Goal: Navigation & Orientation: Find specific page/section

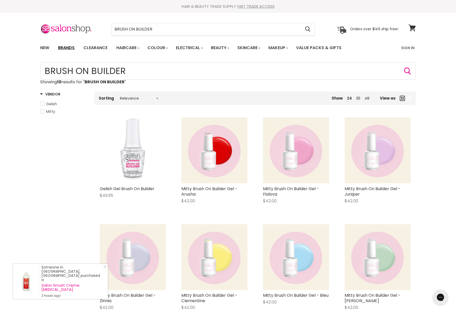
click at [70, 49] on link "Brands" at bounding box center [66, 47] width 24 height 11
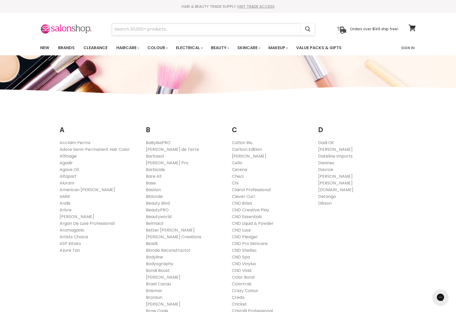
click at [148, 29] on input "Search" at bounding box center [206, 29] width 189 height 12
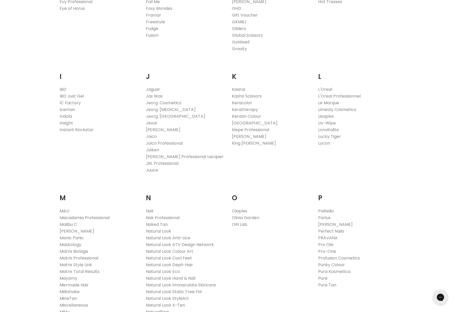
scroll to position [414, 0]
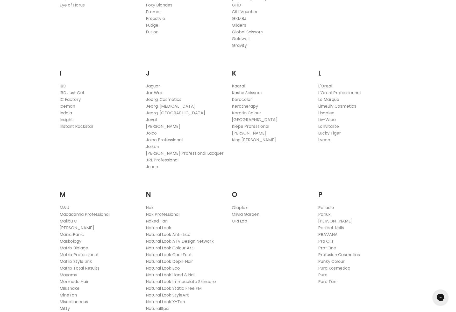
type input "baco"
click at [242, 87] on link "Kaaral" at bounding box center [238, 86] width 13 height 6
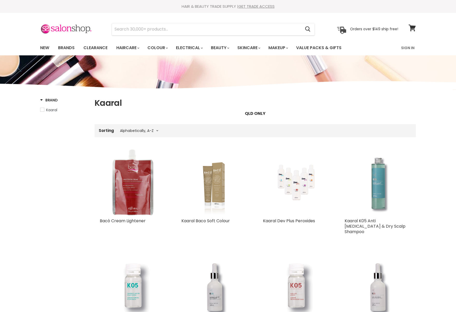
select select "title-ascending"
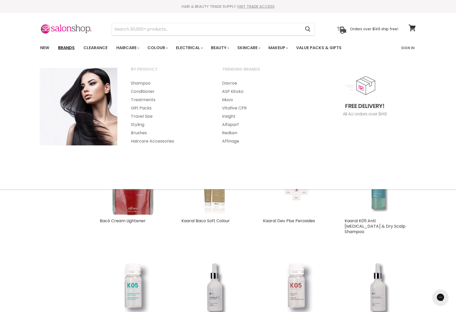
click at [60, 49] on link "Brands" at bounding box center [66, 47] width 24 height 11
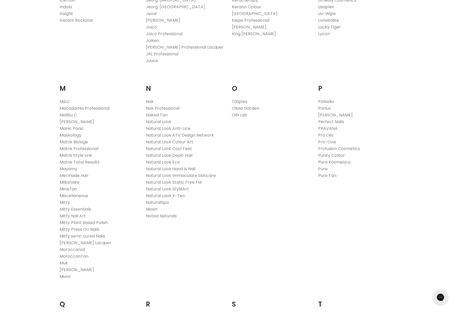
scroll to position [522, 0]
click at [63, 276] on link "Muvo" at bounding box center [65, 275] width 11 height 6
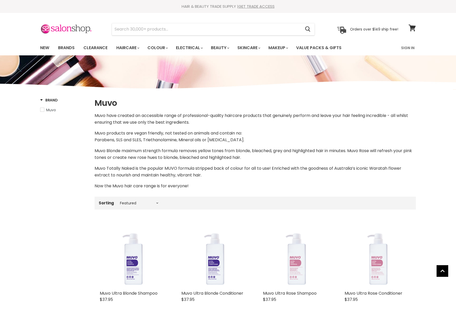
select select "manual"
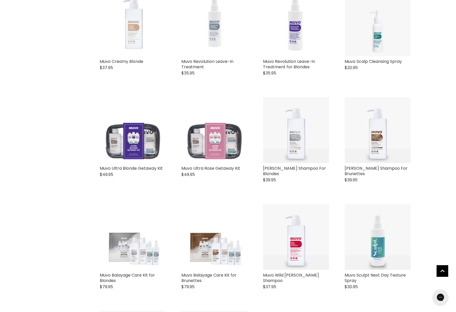
scroll to position [761, 0]
